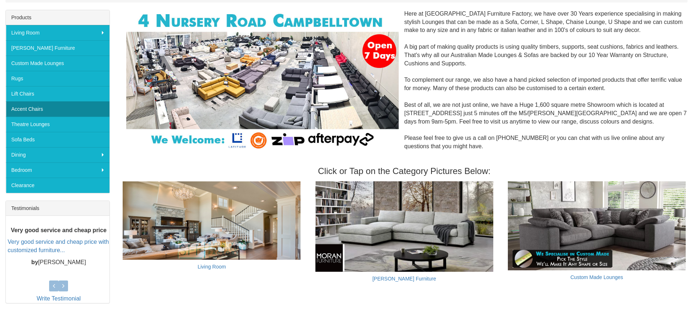
scroll to position [73, 0]
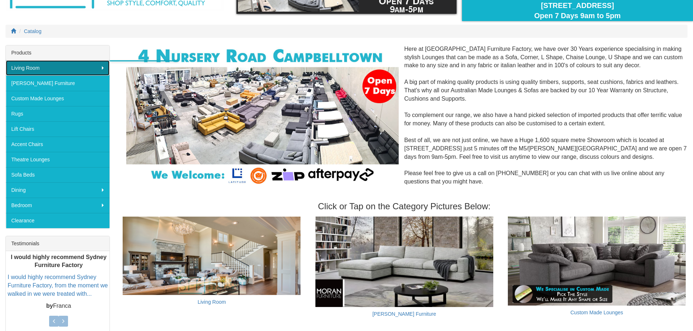
click at [98, 66] on link "Living Room" at bounding box center [58, 67] width 104 height 15
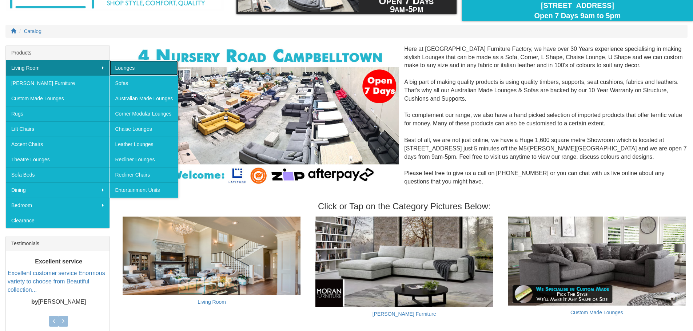
click at [120, 66] on link "Lounges" at bounding box center [144, 67] width 68 height 15
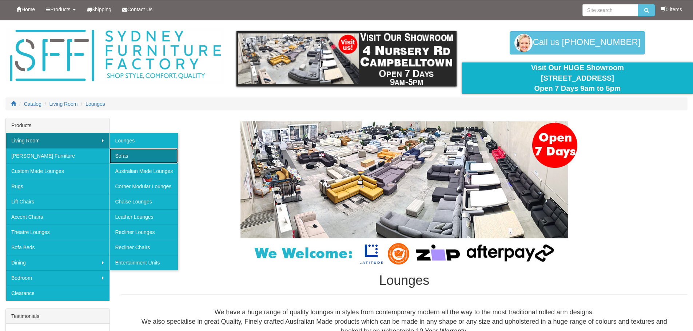
click at [132, 159] on link "Sofas" at bounding box center [144, 155] width 68 height 15
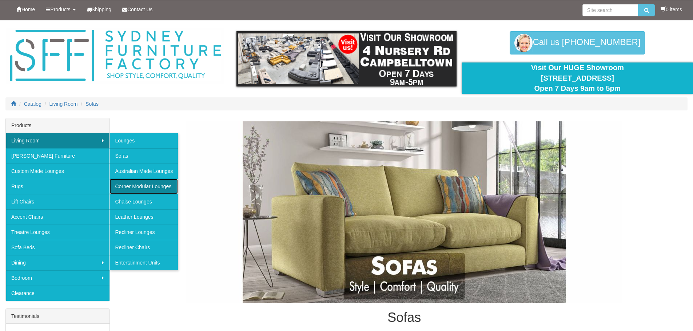
click at [146, 186] on link "Corner Modular Lounges" at bounding box center [144, 186] width 68 height 15
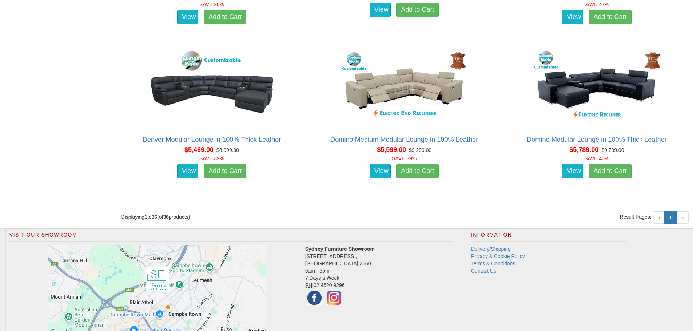
scroll to position [2246, 0]
